Goal: Navigation & Orientation: Find specific page/section

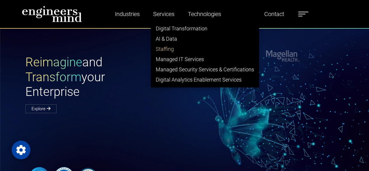
click at [167, 47] on link "Staffing" at bounding box center [205, 49] width 108 height 10
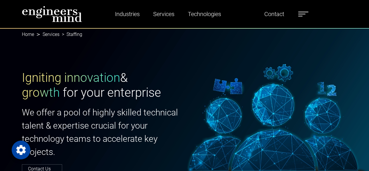
click at [233, 74] on div "Igniting innovation & growth for your enterprise We offer a pool of highly skil…" at bounding box center [184, 121] width 333 height 102
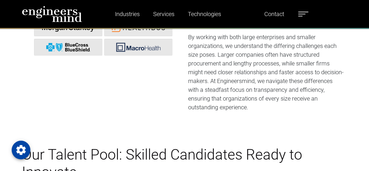
scroll to position [542, 0]
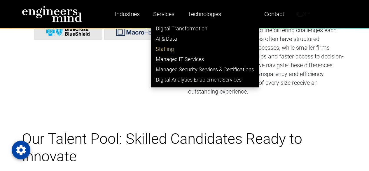
click at [163, 49] on link "Staffing" at bounding box center [205, 49] width 108 height 10
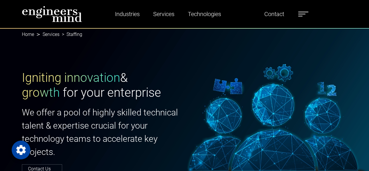
click at [178, 52] on div "Igniting innovation & growth for your enterprise We offer a pool of highly skil…" at bounding box center [184, 121] width 369 height 187
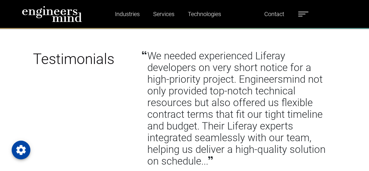
scroll to position [2141, 0]
